Goal: Entertainment & Leisure: Consume media (video, audio)

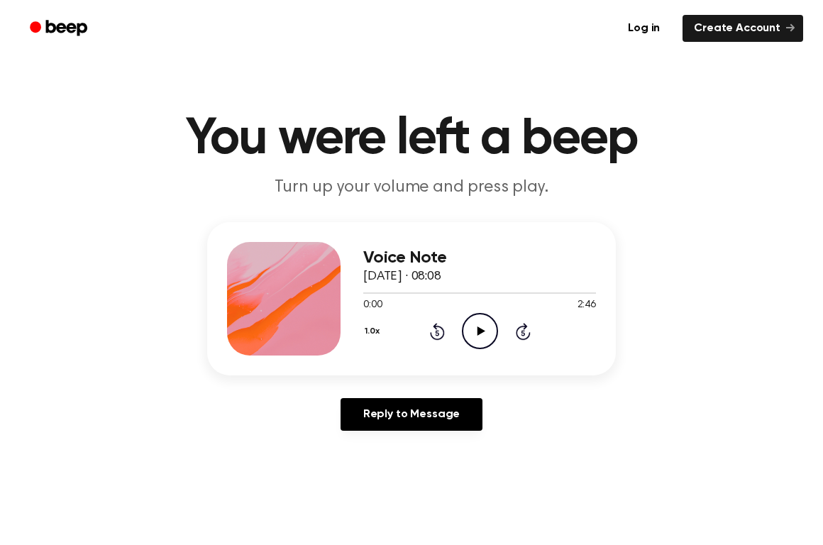
click at [468, 340] on icon "Play Audio" at bounding box center [480, 331] width 36 height 36
click at [372, 286] on div "Voice Note [DATE] · 08:08" at bounding box center [479, 267] width 233 height 38
drag, startPoint x: 376, startPoint y: 293, endPoint x: 352, endPoint y: 295, distance: 23.5
click at [352, 295] on div "Voice Note [DATE] · 08:08 0:16 2:46 Your browser does not support the [object O…" at bounding box center [411, 298] width 409 height 153
click at [372, 292] on div at bounding box center [376, 292] width 26 height 1
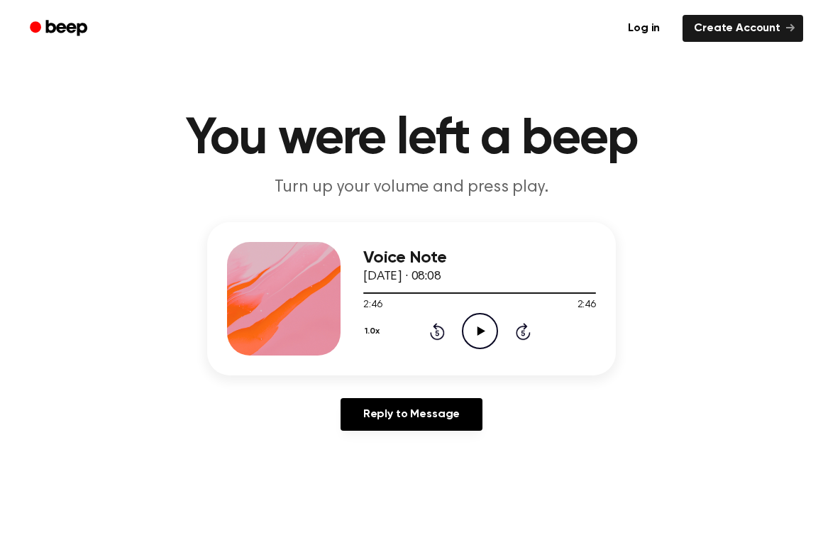
click at [473, 331] on icon "Play Audio" at bounding box center [480, 331] width 36 height 36
click at [479, 325] on icon "Play Audio" at bounding box center [480, 331] width 36 height 36
click at [474, 352] on div "Voice Note [DATE] · 08:11 1:57 1:57 Your browser does not support the [object O…" at bounding box center [479, 298] width 233 height 113
click at [479, 338] on icon "Play Audio" at bounding box center [480, 331] width 36 height 36
click at [482, 324] on icon "Pause Audio" at bounding box center [480, 331] width 36 height 36
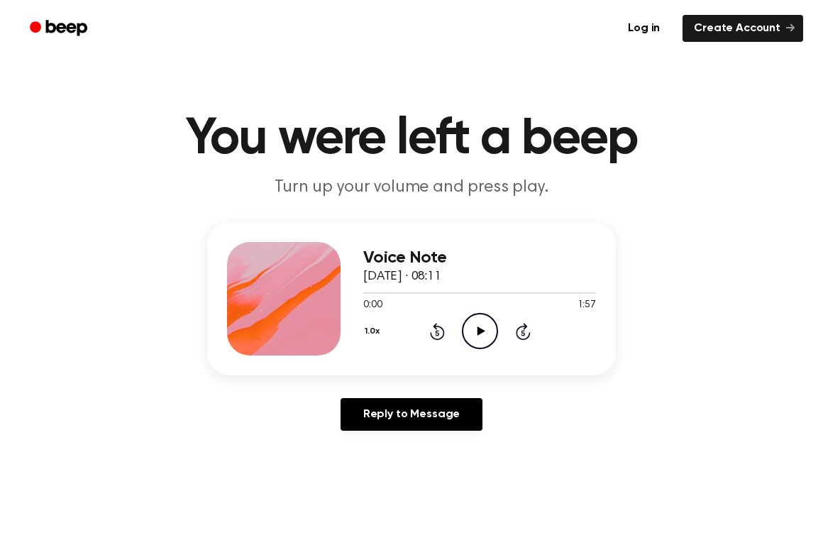
click at [441, 272] on span "25 September 2025 · 08:11" at bounding box center [402, 276] width 78 height 13
click at [441, 271] on span "25 September 2025 · 08:11" at bounding box center [402, 276] width 78 height 13
